Goal: Find specific page/section: Find specific page/section

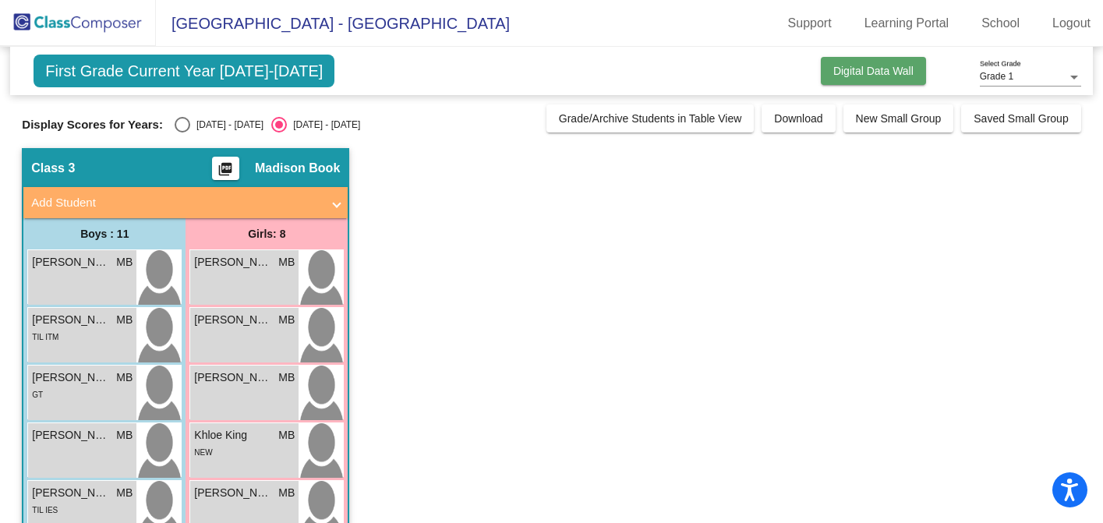
click at [834, 65] on span "Digital Data Wall" at bounding box center [873, 71] width 80 height 12
